Goal: Transaction & Acquisition: Purchase product/service

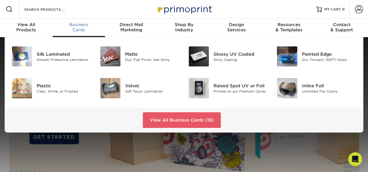
click at [82, 25] on span "Business" at bounding box center [79, 24] width 53 height 5
click at [127, 56] on div "Matte" at bounding box center [152, 54] width 55 height 6
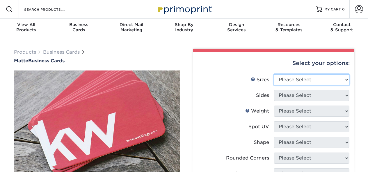
click at [315, 79] on select "Please Select 1.5" x 3.5" - Mini 1.75" x 3.5" - Mini 2" x 2" - Square 2" x 3" -…" at bounding box center [311, 79] width 76 height 11
click at [273, 74] on select "Please Select 1.5" x 3.5" - Mini 1.75" x 3.5" - Mini 2" x 2" - Square 2" x 3" -…" at bounding box center [311, 79] width 76 height 11
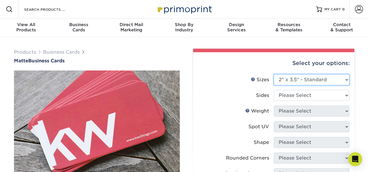
click at [303, 80] on select "Please Select 1.5" x 3.5" - Mini 1.75" x 3.5" - Mini 2" x 2" - Square 2" x 3" -…" at bounding box center [311, 79] width 76 height 11
click at [273, 74] on select "Please Select 1.5" x 3.5" - Mini 1.75" x 3.5" - Mini 2" x 2" - Square 2" x 3" -…" at bounding box center [311, 79] width 76 height 11
click at [310, 80] on select "Please Select 1.5" x 3.5" - Mini 1.75" x 3.5" - Mini 2" x 2" - Square 2" x 3" -…" at bounding box center [311, 79] width 76 height 11
select select "2.00x3.50"
click at [273, 74] on select "Please Select 1.5" x 3.5" - Mini 1.75" x 3.5" - Mini 2" x 2" - Square 2" x 3" -…" at bounding box center [311, 79] width 76 height 11
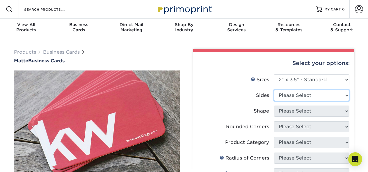
click at [307, 95] on select "Please Select Print Both Sides Print Front Only" at bounding box center [311, 95] width 76 height 11
select select "32d3c223-f82c-492b-b915-ba065a00862f"
click at [273, 90] on select "Please Select Print Both Sides Print Front Only" at bounding box center [311, 95] width 76 height 11
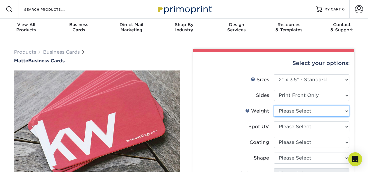
click at [305, 112] on select "Please Select 16PT 14PT" at bounding box center [311, 111] width 76 height 11
select select "16PT"
click at [273, 106] on select "Please Select 16PT 14PT" at bounding box center [311, 111] width 76 height 11
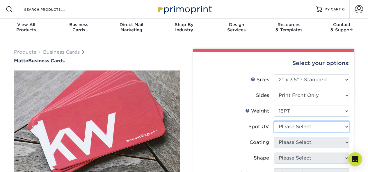
click at [302, 127] on select "Please Select No Spot UV Front Only" at bounding box center [311, 126] width 76 height 11
select select "3"
click at [273, 121] on select "Please Select No Spot UV Front Only" at bounding box center [311, 126] width 76 height 11
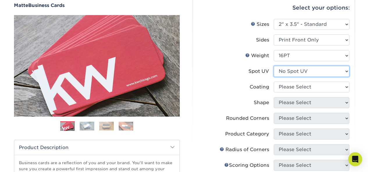
scroll to position [58, 0]
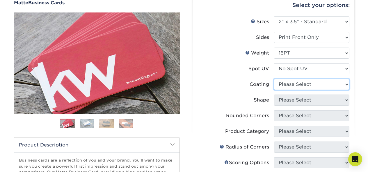
click at [302, 86] on select at bounding box center [311, 84] width 76 height 11
click at [273, 79] on select at bounding box center [311, 84] width 76 height 11
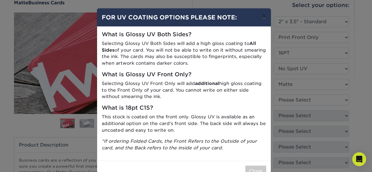
click at [261, 15] on button "×" at bounding box center [263, 16] width 13 height 16
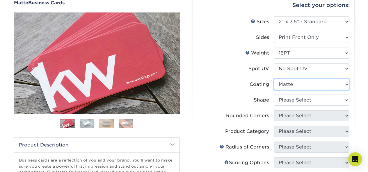
click at [296, 83] on select at bounding box center [311, 84] width 76 height 11
click at [273, 79] on select at bounding box center [311, 84] width 76 height 11
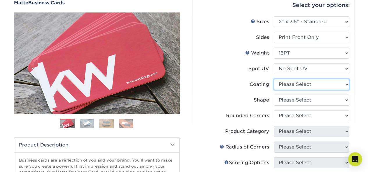
click at [303, 86] on select at bounding box center [311, 84] width 76 height 11
click at [273, 79] on select at bounding box center [311, 84] width 76 height 11
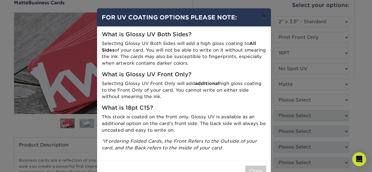
click at [264, 14] on button "×" at bounding box center [263, 16] width 13 height 16
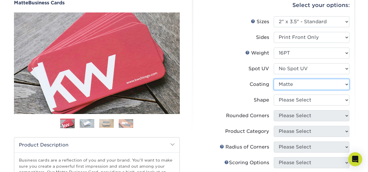
click at [302, 85] on select at bounding box center [311, 84] width 76 height 11
select select "-1"
click at [273, 79] on select at bounding box center [311, 84] width 76 height 11
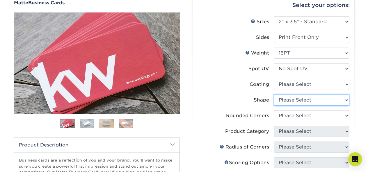
click at [298, 101] on select "Please Select Standard Oval" at bounding box center [311, 100] width 76 height 11
select select "standard"
click at [273, 95] on select "Please Select Standard Oval" at bounding box center [311, 100] width 76 height 11
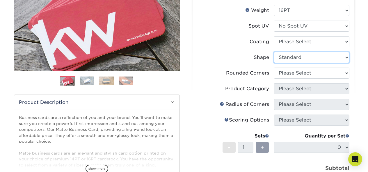
scroll to position [116, 0]
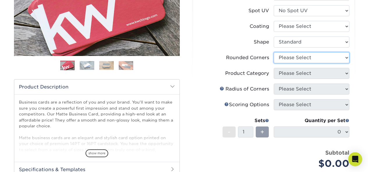
click at [295, 59] on select "Please Select Yes - Round 2 Corners Yes - Round 4 Corners No" at bounding box center [311, 57] width 76 height 11
click at [273, 52] on select "Please Select Yes - Round 2 Corners Yes - Round 4 Corners No" at bounding box center [311, 57] width 76 height 11
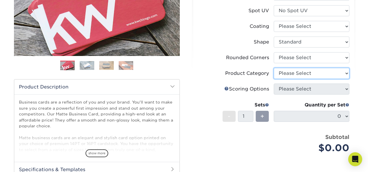
click at [295, 73] on select "Please Select" at bounding box center [311, 73] width 76 height 11
click at [235, 63] on li "Rounded Corners Please Select Yes - Round 2 Corners Yes - Round 4 Corners No" at bounding box center [273, 60] width 151 height 16
click at [291, 74] on select "Please Select" at bounding box center [311, 73] width 76 height 11
click at [266, 69] on label "Product Category" at bounding box center [236, 73] width 76 height 11
click at [299, 73] on select "Please Select" at bounding box center [311, 73] width 76 height 11
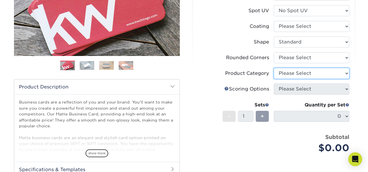
click at [308, 74] on select "Please Select" at bounding box center [311, 73] width 76 height 11
drag, startPoint x: 223, startPoint y: 62, endPoint x: 232, endPoint y: 58, distance: 9.5
click at [225, 60] on label "Rounded Corners" at bounding box center [236, 57] width 76 height 11
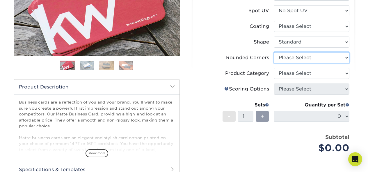
click at [315, 56] on select "Please Select Yes - Round 2 Corners Yes - Round 4 Corners No" at bounding box center [311, 57] width 76 height 11
click at [273, 52] on select "Please Select Yes - Round 2 Corners Yes - Round 4 Corners No" at bounding box center [311, 57] width 76 height 11
click at [312, 60] on select "Please Select Yes - Round 2 Corners Yes - Round 4 Corners No" at bounding box center [311, 57] width 76 height 11
click at [273, 52] on select "Please Select Yes - Round 2 Corners Yes - Round 4 Corners No" at bounding box center [311, 57] width 76 height 11
click at [321, 58] on select "Please Select Yes - Round 2 Corners Yes - Round 4 Corners No" at bounding box center [311, 57] width 76 height 11
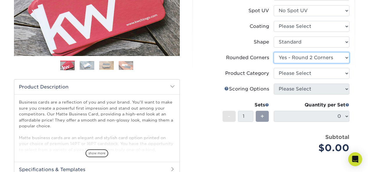
click at [273, 52] on select "Please Select Yes - Round 2 Corners Yes - Round 4 Corners No" at bounding box center [311, 57] width 76 height 11
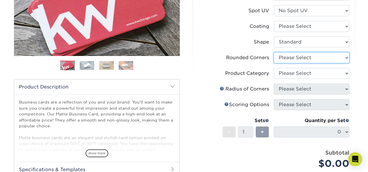
click at [312, 61] on select "Please Select Yes - Round 2 Corners Yes - Round 4 Corners No" at bounding box center [311, 57] width 76 height 11
click at [273, 52] on select "Please Select Yes - Round 2 Corners Yes - Round 4 Corners No" at bounding box center [311, 57] width 76 height 11
select select "-1"
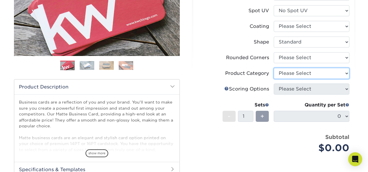
click at [303, 73] on select "Please Select" at bounding box center [311, 73] width 76 height 11
click at [141, 56] on div "Previous" at bounding box center [97, 14] width 166 height 120
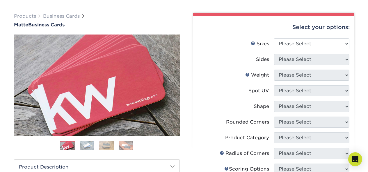
scroll to position [87, 0]
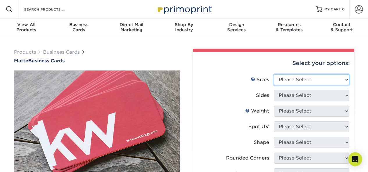
click at [299, 81] on select "Please Select 1.5" x 3.5" - Mini 1.75" x 3.5" - Mini 2" x 2" - Square 2" x 3" -…" at bounding box center [311, 79] width 76 height 11
select select "2.00x3.50"
click at [273, 74] on select "Please Select 1.5" x 3.5" - Mini 1.75" x 3.5" - Mini 2" x 2" - Square 2" x 3" -…" at bounding box center [311, 79] width 76 height 11
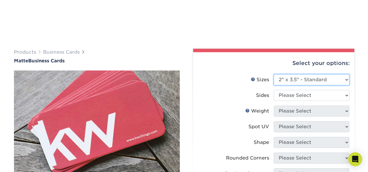
scroll to position [58, 0]
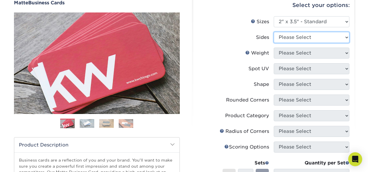
click at [305, 41] on select "Please Select Print Both Sides Print Front Only" at bounding box center [311, 37] width 76 height 11
select select "32d3c223-f82c-492b-b915-ba065a00862f"
click at [273, 32] on select "Please Select Print Both Sides Print Front Only" at bounding box center [311, 37] width 76 height 11
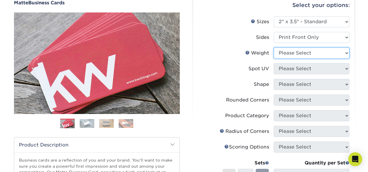
click at [300, 55] on select "Please Select 16PT 14PT" at bounding box center [311, 53] width 76 height 11
select select "16PT"
click at [273, 48] on select "Please Select 16PT 14PT" at bounding box center [311, 53] width 76 height 11
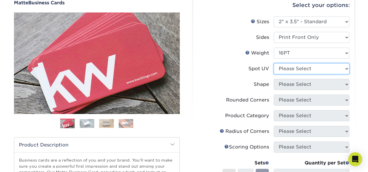
click at [298, 71] on select "Please Select No Spot UV Front Only" at bounding box center [311, 68] width 76 height 11
select select "3"
click at [273, 63] on select "Please Select No Spot UV Front Only" at bounding box center [311, 68] width 76 height 11
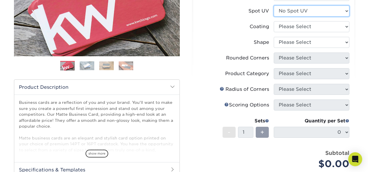
scroll to position [116, 0]
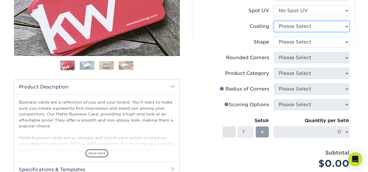
click at [300, 24] on select at bounding box center [311, 26] width 76 height 11
click at [235, 28] on label "Coating" at bounding box center [236, 26] width 76 height 11
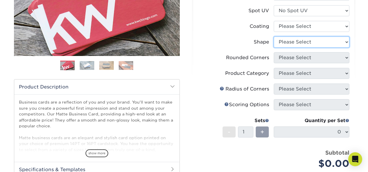
click at [289, 43] on select "Please Select Standard Oval" at bounding box center [311, 42] width 76 height 11
select select "standard"
click at [273, 37] on select "Please Select Standard Oval" at bounding box center [311, 42] width 76 height 11
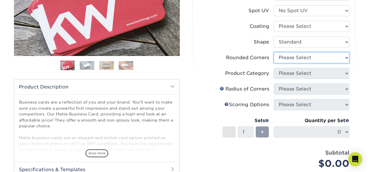
click at [297, 56] on select "Please Select Yes - Round 2 Corners Yes - Round 4 Corners No" at bounding box center [311, 57] width 76 height 11
click at [273, 52] on select "Please Select Yes - Round 2 Corners Yes - Round 4 Corners No" at bounding box center [311, 57] width 76 height 11
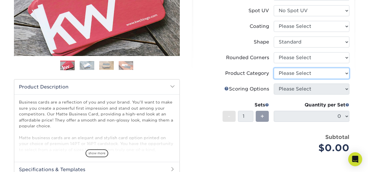
click at [302, 73] on select "Please Select" at bounding box center [311, 73] width 76 height 11
click at [251, 62] on label "Rounded Corners" at bounding box center [236, 57] width 76 height 11
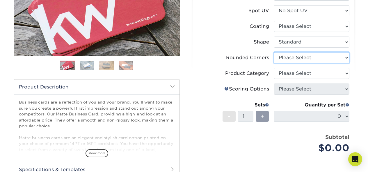
click at [302, 60] on select "Please Select Yes - Round 2 Corners Yes - Round 4 Corners No" at bounding box center [311, 57] width 76 height 11
click at [273, 52] on select "Please Select Yes - Round 2 Corners Yes - Round 4 Corners No" at bounding box center [311, 57] width 76 height 11
select select "-1"
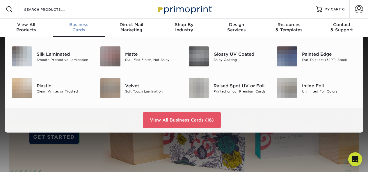
click at [83, 26] on span "Business" at bounding box center [79, 24] width 53 height 5
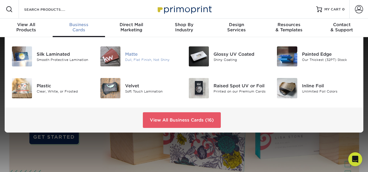
click at [134, 55] on div "Matte" at bounding box center [152, 54] width 55 height 6
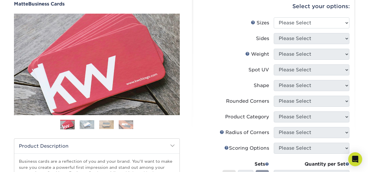
scroll to position [58, 0]
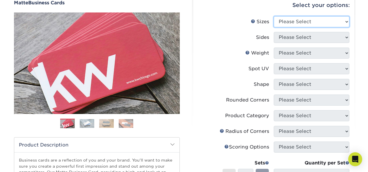
click at [314, 25] on select "Please Select 1.5" x 3.5" - Mini 1.75" x 3.5" - Mini 2" x 2" - Square 2" x 3" -…" at bounding box center [311, 21] width 76 height 11
select select "2.00x3.50"
click at [273, 16] on select "Please Select 1.5" x 3.5" - Mini 1.75" x 3.5" - Mini 2" x 2" - Square 2" x 3" -…" at bounding box center [311, 21] width 76 height 11
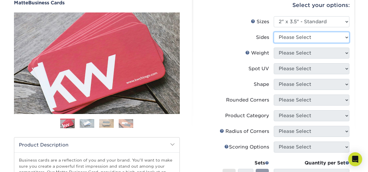
click at [302, 36] on select "Please Select Print Both Sides Print Front Only" at bounding box center [311, 37] width 76 height 11
select select "32d3c223-f82c-492b-b915-ba065a00862f"
click at [273, 32] on select "Please Select Print Both Sides Print Front Only" at bounding box center [311, 37] width 76 height 11
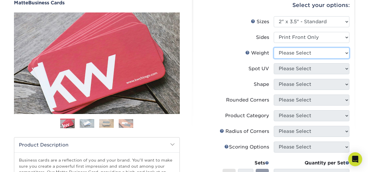
click at [307, 53] on select "Please Select 16PT 14PT" at bounding box center [311, 53] width 76 height 11
select select "16PT"
click at [273, 48] on select "Please Select 16PT 14PT" at bounding box center [311, 53] width 76 height 11
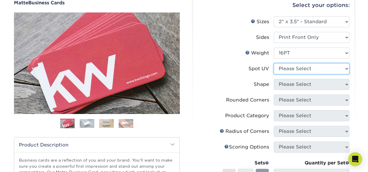
click at [307, 68] on select "Please Select No Spot UV Front Only" at bounding box center [311, 68] width 76 height 11
select select "3"
click at [273, 63] on select "Please Select No Spot UV Front Only" at bounding box center [311, 68] width 76 height 11
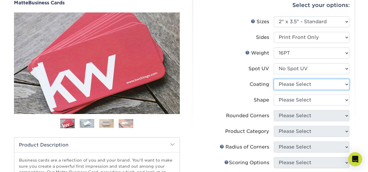
click at [310, 85] on select at bounding box center [311, 84] width 76 height 11
click at [220, 59] on li "Weight Help Weight Please Select 16PT 14PT" at bounding box center [273, 56] width 151 height 16
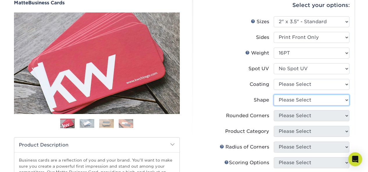
click at [295, 102] on select "Please Select Standard Oval" at bounding box center [311, 100] width 76 height 11
select select "standard"
click at [273, 95] on select "Please Select Standard Oval" at bounding box center [311, 100] width 76 height 11
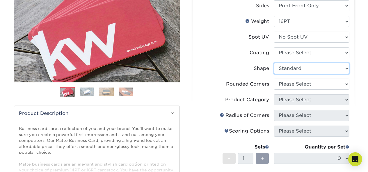
scroll to position [116, 0]
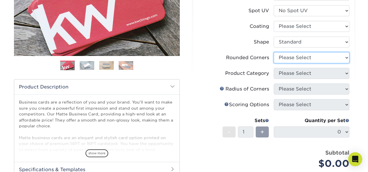
click at [282, 56] on select "Please Select Yes - Round 2 Corners Yes - Round 4 Corners No" at bounding box center [311, 57] width 76 height 11
click at [273, 52] on select "Please Select Yes - Round 2 Corners Yes - Round 4 Corners No" at bounding box center [311, 57] width 76 height 11
select select "-1"
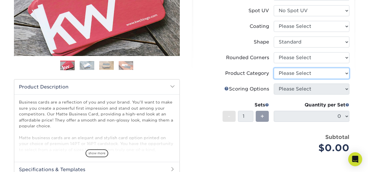
click at [298, 73] on select "Please Select" at bounding box center [311, 73] width 76 height 11
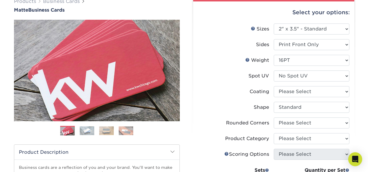
scroll to position [58, 0]
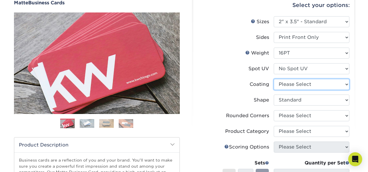
click at [316, 86] on select at bounding box center [311, 84] width 76 height 11
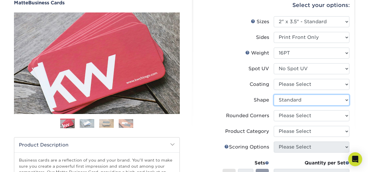
click at [314, 104] on select "Please Select Standard Oval" at bounding box center [311, 100] width 76 height 11
select select "-1"
click at [273, 95] on select "Please Select Standard Oval" at bounding box center [311, 100] width 76 height 11
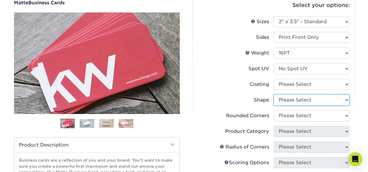
scroll to position [87, 0]
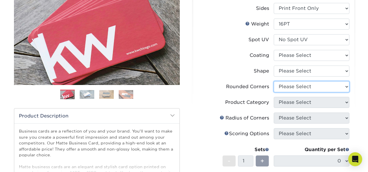
click at [302, 87] on select "Please Select Yes - Round 2 Corners Yes - Round 4 Corners No" at bounding box center [311, 86] width 76 height 11
click at [273, 81] on select "Please Select Yes - Round 2 Corners Yes - Round 4 Corners No" at bounding box center [311, 86] width 76 height 11
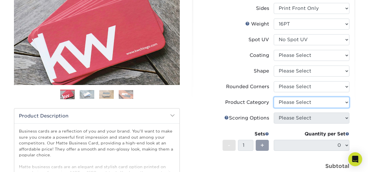
click at [308, 103] on select "Please Select" at bounding box center [311, 102] width 76 height 11
click at [349, 116] on div "Select your options: Sizes Help Sizes Please Select 1.5" x 3.5" - Mini 1.75" x …" at bounding box center [273, 109] width 161 height 289
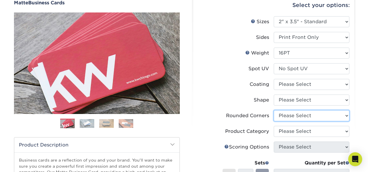
click at [306, 117] on select "Please Select Yes - Round 2 Corners Yes - Round 4 Corners No" at bounding box center [311, 115] width 76 height 11
click at [273, 110] on select "Please Select Yes - Round 2 Corners Yes - Round 4 Corners No" at bounding box center [311, 115] width 76 height 11
click at [304, 112] on select "Please Select Yes - Round 2 Corners Yes - Round 4 Corners No" at bounding box center [311, 115] width 76 height 11
click at [273, 110] on select "Please Select Yes - Round 2 Corners Yes - Round 4 Corners No" at bounding box center [311, 115] width 76 height 11
select select "-1"
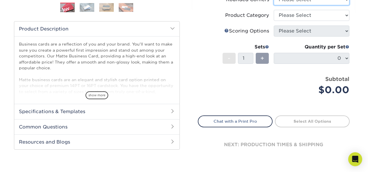
scroll to position [87, 0]
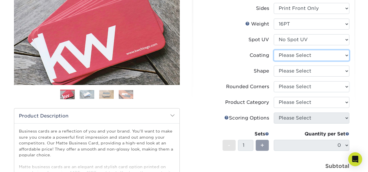
click at [330, 56] on select at bounding box center [311, 55] width 76 height 11
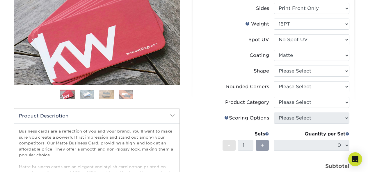
click at [273, 50] on select at bounding box center [311, 55] width 76 height 11
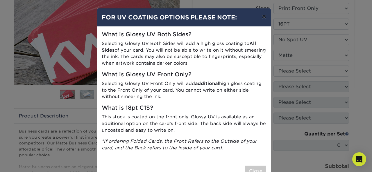
click at [262, 18] on button "×" at bounding box center [263, 16] width 13 height 16
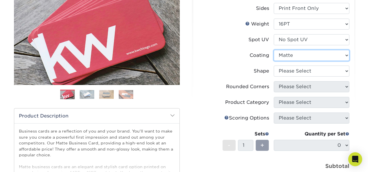
click at [298, 58] on select at bounding box center [311, 55] width 76 height 11
select select "-1"
click at [273, 50] on select at bounding box center [311, 55] width 76 height 11
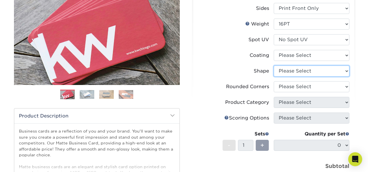
click at [301, 69] on select "Please Select Standard Oval" at bounding box center [311, 71] width 76 height 11
select select "standard"
click at [273, 66] on select "Please Select Standard Oval" at bounding box center [311, 71] width 76 height 11
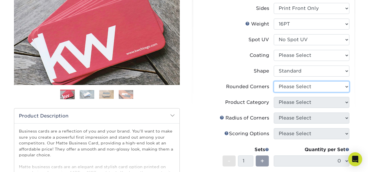
click at [301, 90] on select "Please Select Yes - Round 2 Corners Yes - Round 4 Corners No" at bounding box center [311, 86] width 76 height 11
click at [273, 81] on select "Please Select Yes - Round 2 Corners Yes - Round 4 Corners No" at bounding box center [311, 86] width 76 height 11
click at [306, 84] on select "Please Select Yes - Round 2 Corners Yes - Round 4 Corners No" at bounding box center [311, 86] width 76 height 11
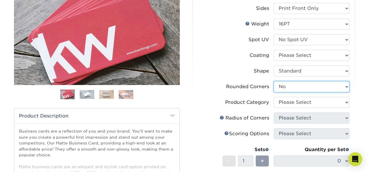
click at [273, 81] on select "Please Select Yes - Round 2 Corners Yes - Round 4 Corners No" at bounding box center [311, 86] width 76 height 11
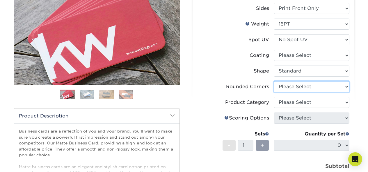
click at [307, 87] on select "Please Select Yes - Round 2 Corners Yes - Round 4 Corners No" at bounding box center [311, 86] width 76 height 11
click at [273, 81] on select "Please Select Yes - Round 2 Corners Yes - Round 4 Corners No" at bounding box center [311, 86] width 76 height 11
click at [336, 86] on select "Please Select Yes - Round 2 Corners Yes - Round 4 Corners No" at bounding box center [311, 86] width 76 height 11
click at [273, 81] on select "Please Select Yes - Round 2 Corners Yes - Round 4 Corners No" at bounding box center [311, 86] width 76 height 11
select select "-1"
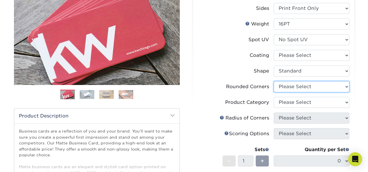
click at [321, 90] on select "Please Select Yes - Round 2 Corners Yes - Round 4 Corners No" at bounding box center [311, 86] width 76 height 11
click at [309, 126] on li "Radius of Corners Please Select" at bounding box center [273, 121] width 151 height 16
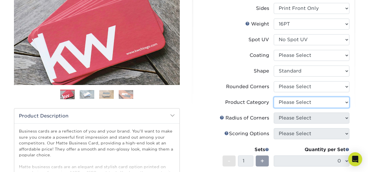
click at [308, 103] on select "Please Select" at bounding box center [311, 102] width 76 height 11
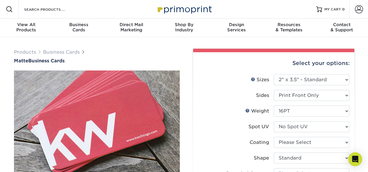
scroll to position [0, 0]
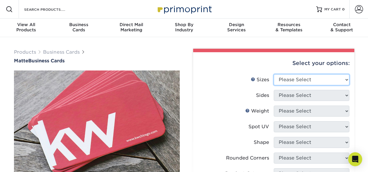
click at [302, 77] on select "Please Select 1.5" x 3.5" - Mini 1.75" x 3.5" - Mini 2" x 2" - Square 2" x 3" -…" at bounding box center [311, 79] width 76 height 11
select select "2.00x3.50"
click at [273, 74] on select "Please Select 1.5" x 3.5" - Mini 1.75" x 3.5" - Mini 2" x 2" - Square 2" x 3" -…" at bounding box center [311, 79] width 76 height 11
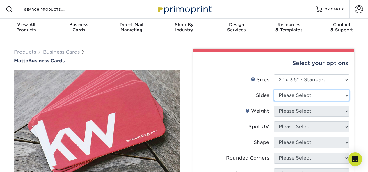
click at [309, 97] on select "Please Select Print Both Sides Print Front Only" at bounding box center [311, 95] width 76 height 11
select select "32d3c223-f82c-492b-b915-ba065a00862f"
click at [273, 90] on select "Please Select Print Both Sides Print Front Only" at bounding box center [311, 95] width 76 height 11
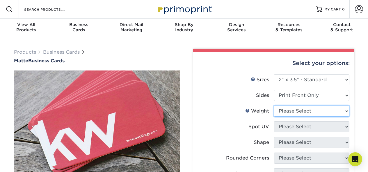
click at [303, 112] on select "Please Select 16PT 14PT" at bounding box center [311, 111] width 76 height 11
select select "16PT"
click at [273, 106] on select "Please Select 16PT 14PT" at bounding box center [311, 111] width 76 height 11
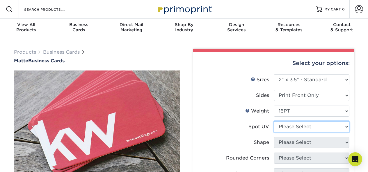
click at [300, 128] on select "Please Select No Spot UV Front Only" at bounding box center [311, 126] width 76 height 11
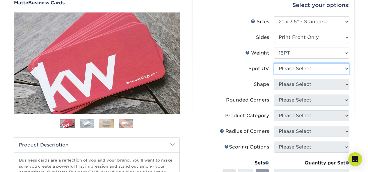
click at [291, 67] on select "Please Select No Spot UV Front Only" at bounding box center [311, 68] width 76 height 11
click at [273, 63] on select "Please Select No Spot UV Front Only" at bounding box center [311, 68] width 76 height 11
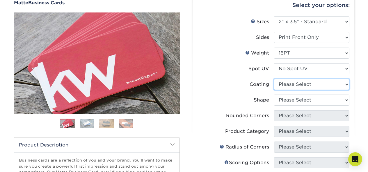
click at [299, 85] on select at bounding box center [311, 84] width 76 height 11
click at [243, 108] on li "Shape Please Select Standard Oval" at bounding box center [273, 103] width 151 height 16
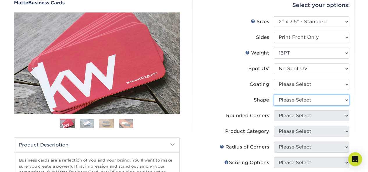
click at [282, 100] on select "Please Select Standard Oval" at bounding box center [311, 100] width 76 height 11
click at [250, 91] on li "Coating" at bounding box center [273, 87] width 151 height 16
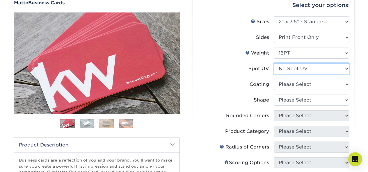
click at [289, 71] on select "Please Select No Spot UV Front Only" at bounding box center [311, 68] width 76 height 11
select select "1"
click at [273, 63] on select "Please Select No Spot UV Front Only" at bounding box center [311, 68] width 76 height 11
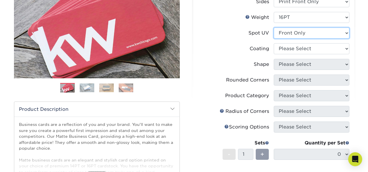
scroll to position [87, 0]
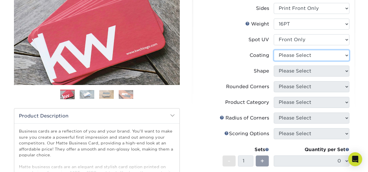
click at [304, 54] on select at bounding box center [311, 55] width 76 height 11
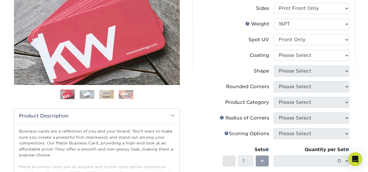
click at [257, 85] on div "Rounded Corners" at bounding box center [247, 86] width 43 height 7
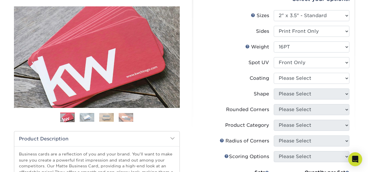
scroll to position [58, 0]
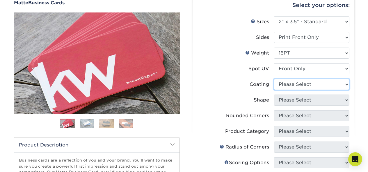
click at [302, 86] on select at bounding box center [311, 84] width 76 height 11
select select "121bb7b5-3b4d-429f-bd8d-bbf80e953313"
click at [273, 79] on select at bounding box center [311, 84] width 76 height 11
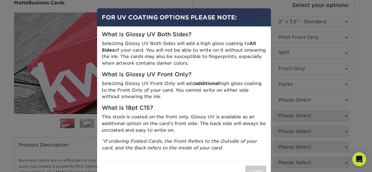
click at [261, 17] on button "×" at bounding box center [263, 16] width 13 height 16
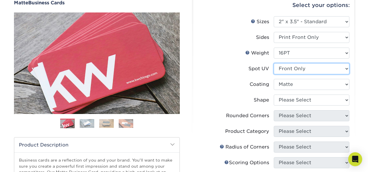
click at [299, 70] on select "Please Select No Spot UV Front Only" at bounding box center [311, 68] width 76 height 11
select select "3"
click at [273, 63] on select "Please Select No Spot UV Front Only" at bounding box center [311, 68] width 76 height 11
select select "-1"
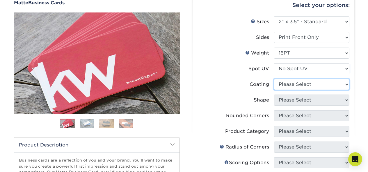
click at [300, 82] on select at bounding box center [311, 84] width 76 height 11
click at [236, 86] on label "Coating" at bounding box center [236, 84] width 76 height 11
click at [295, 83] on select at bounding box center [311, 84] width 76 height 11
click at [219, 84] on label "Coating" at bounding box center [236, 84] width 76 height 11
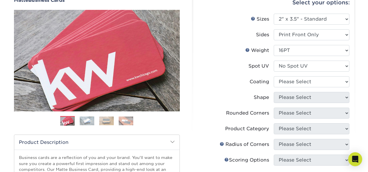
scroll to position [0, 0]
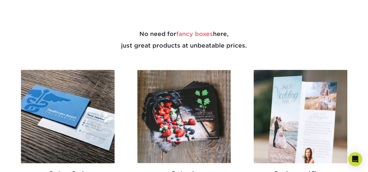
scroll to position [232, 0]
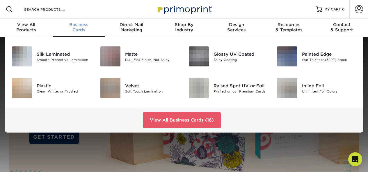
click at [76, 26] on span "Business" at bounding box center [79, 24] width 53 height 5
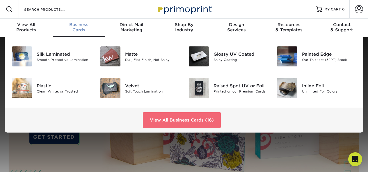
click at [166, 124] on link "View All Business Cards (16)" at bounding box center [182, 120] width 78 height 16
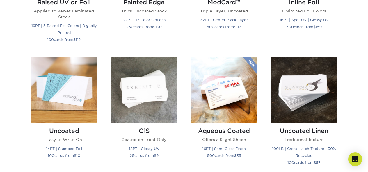
scroll to position [523, 0]
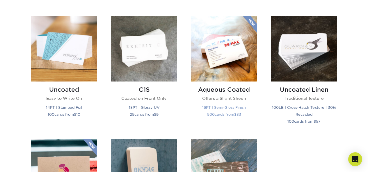
click at [225, 60] on img at bounding box center [224, 49] width 66 height 66
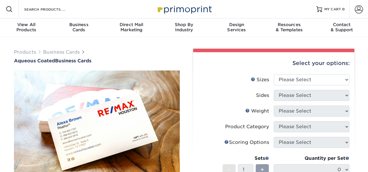
scroll to position [58, 0]
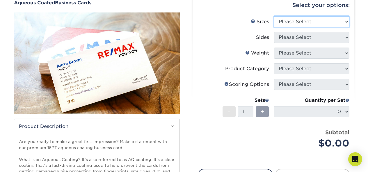
click at [291, 22] on select "Please Select 1.5" x 3.5" - Mini 1.75" x 3.5" - Mini 2" x 3" - Mini 2" x 3.5" -…" at bounding box center [311, 21] width 76 height 11
select select "2.00x3.50"
click at [273, 16] on select "Please Select 1.5" x 3.5" - Mini 1.75" x 3.5" - Mini 2" x 3" - Mini 2" x 3.5" -…" at bounding box center [311, 21] width 76 height 11
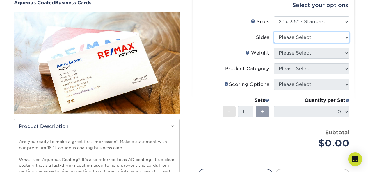
click at [285, 37] on select "Please Select Print Both Sides Print Front Only" at bounding box center [311, 37] width 76 height 11
select select "32d3c223-f82c-492b-b915-ba065a00862f"
click at [273, 32] on select "Please Select Print Both Sides Print Front Only" at bounding box center [311, 37] width 76 height 11
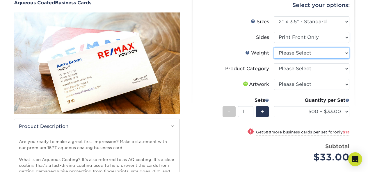
click at [293, 54] on select "Please Select 16PT" at bounding box center [311, 53] width 76 height 11
select select "16PT"
click at [273, 48] on select "Please Select 16PT" at bounding box center [311, 53] width 76 height 11
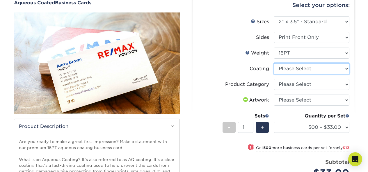
click at [292, 71] on select at bounding box center [311, 68] width 76 height 11
select select "d41dab50-ff65-4f4f-bb17-2afe4d36ae33"
click at [273, 63] on select at bounding box center [311, 68] width 76 height 11
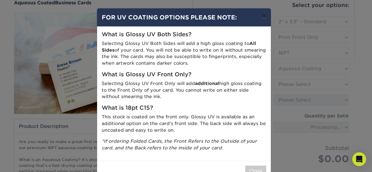
click at [262, 16] on button "×" at bounding box center [263, 16] width 13 height 16
